Goal: Information Seeking & Learning: Learn about a topic

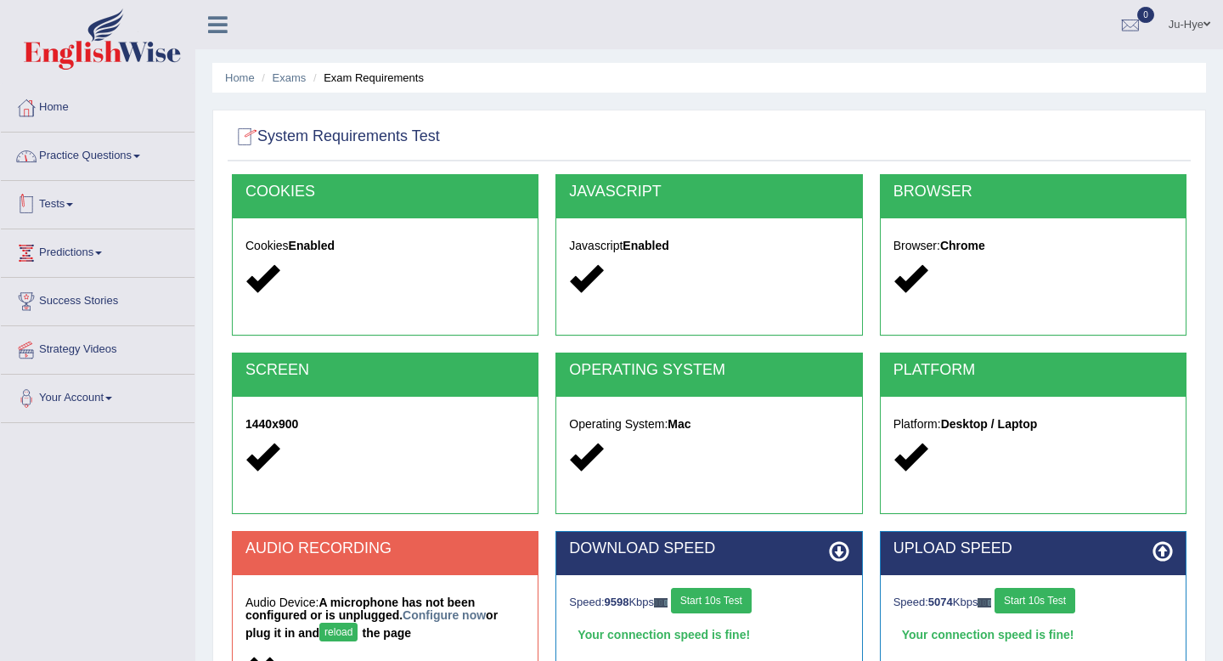
click at [62, 202] on link "Tests" at bounding box center [98, 202] width 194 height 42
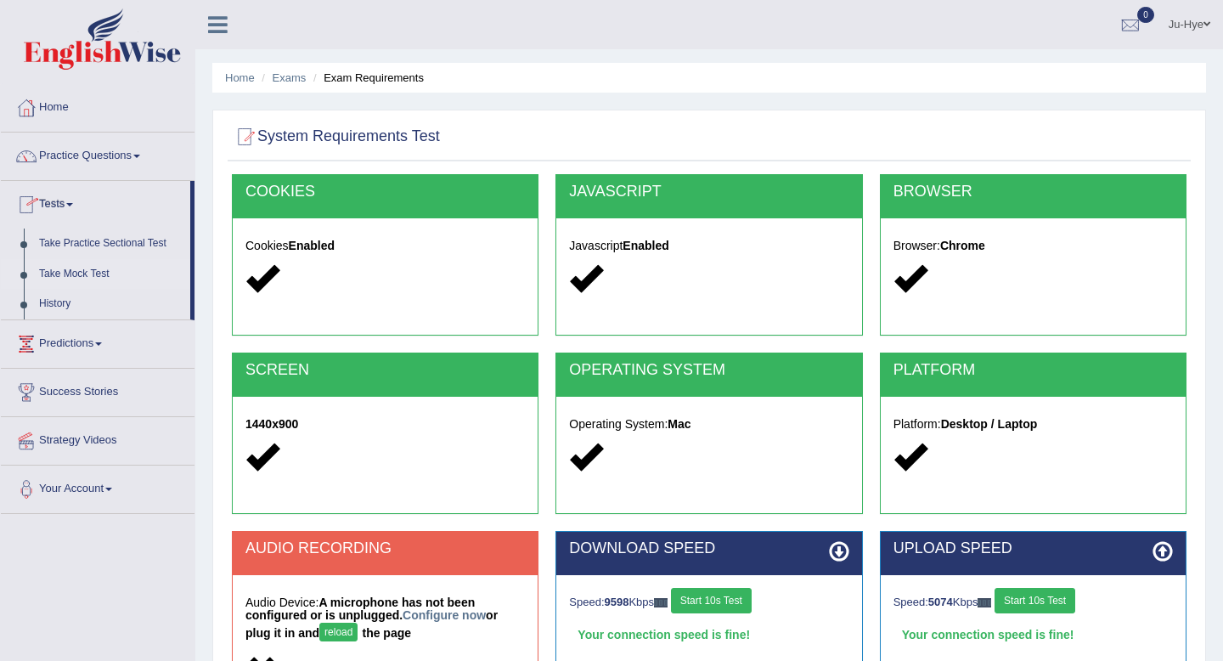
click at [103, 270] on link "Take Mock Test" at bounding box center [110, 274] width 159 height 31
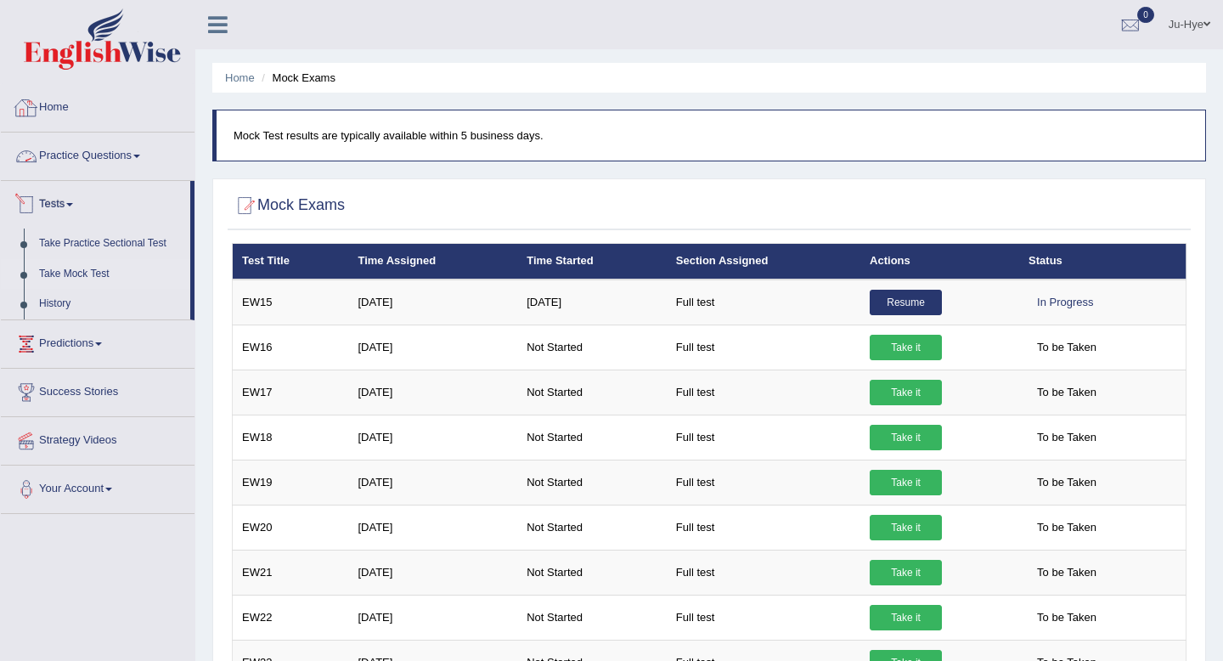
click at [124, 161] on link "Practice Questions" at bounding box center [98, 153] width 194 height 42
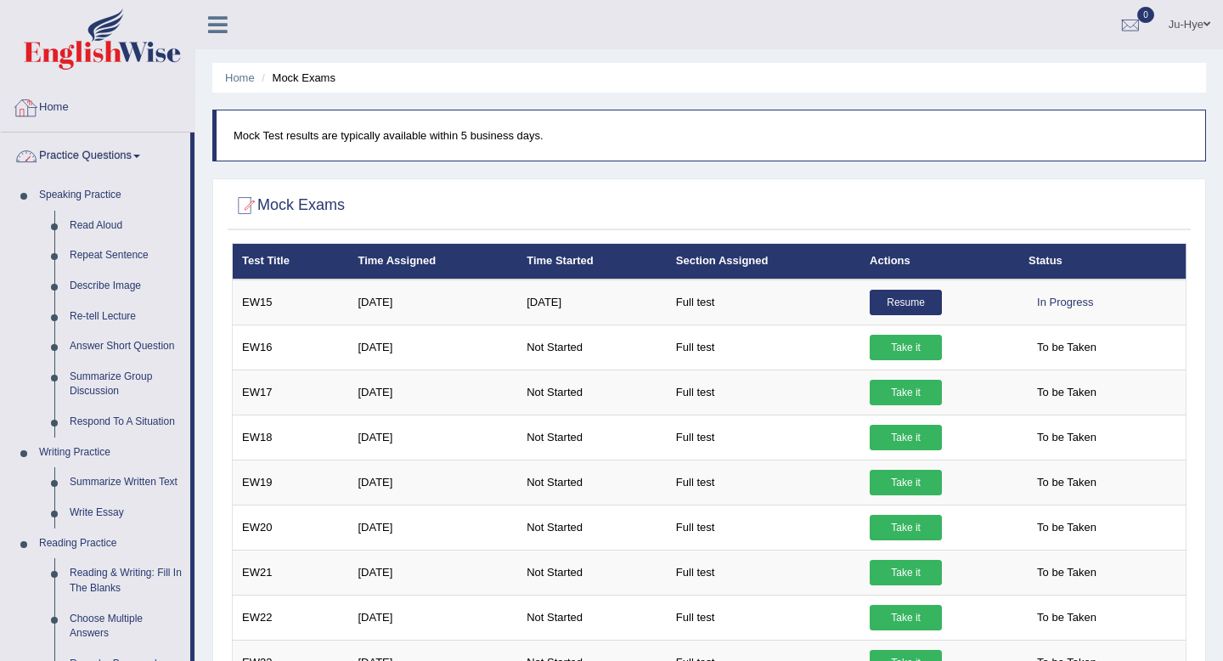
click at [76, 87] on link "Home" at bounding box center [98, 105] width 194 height 42
